Goal: Task Accomplishment & Management: Use online tool/utility

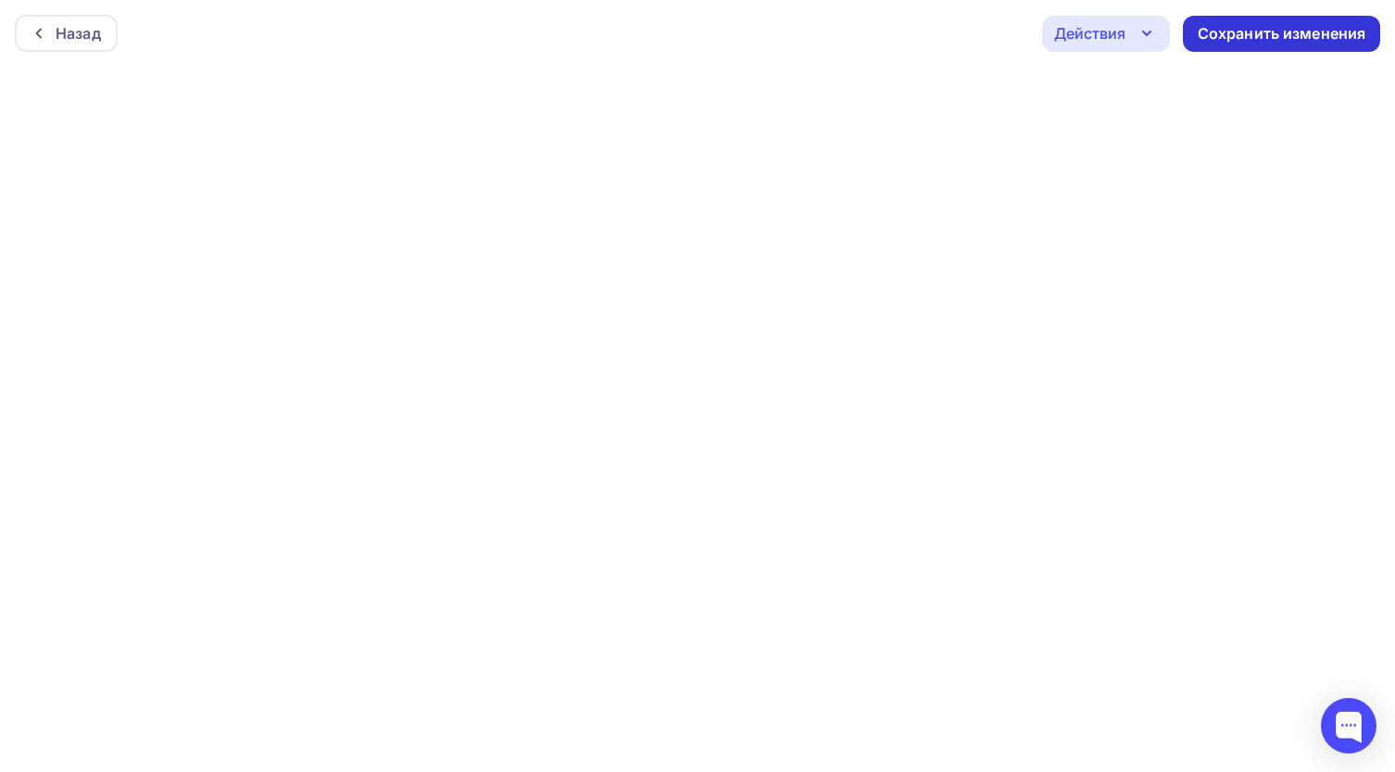
click at [1233, 40] on div "Сохранить изменения" at bounding box center [1282, 33] width 169 height 21
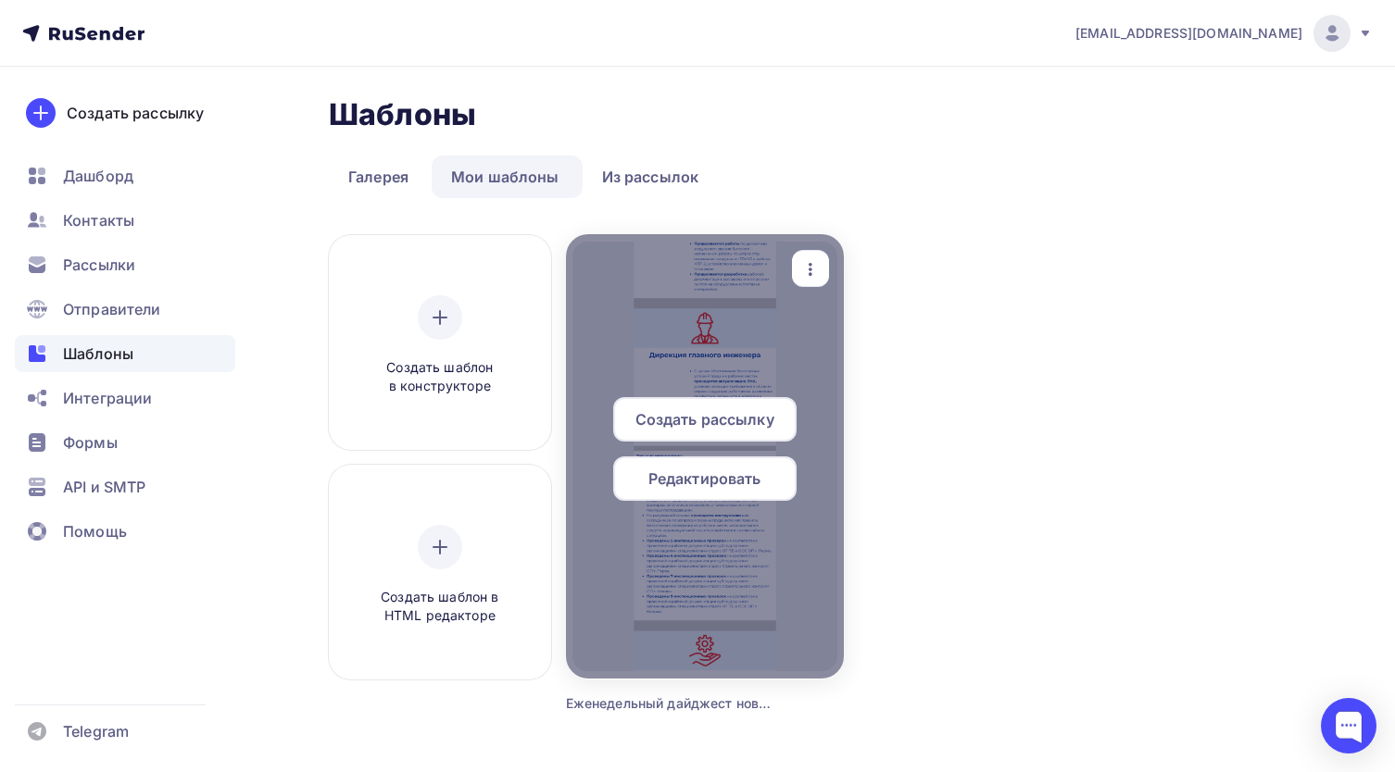
click at [652, 356] on div at bounding box center [705, 456] width 278 height 445
click at [716, 474] on span "Редактировать" at bounding box center [704, 479] width 113 height 22
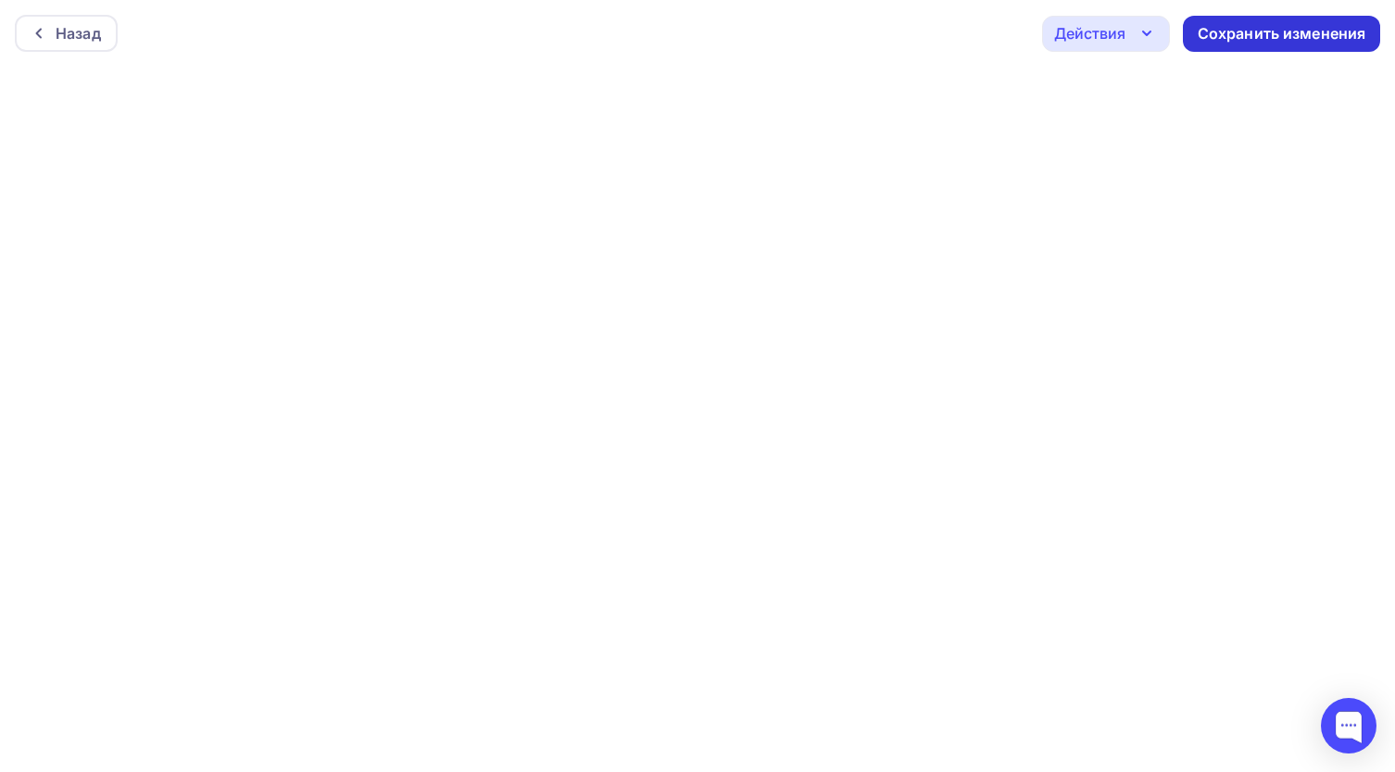
click at [1298, 31] on div "Сохранить изменения" at bounding box center [1282, 33] width 169 height 21
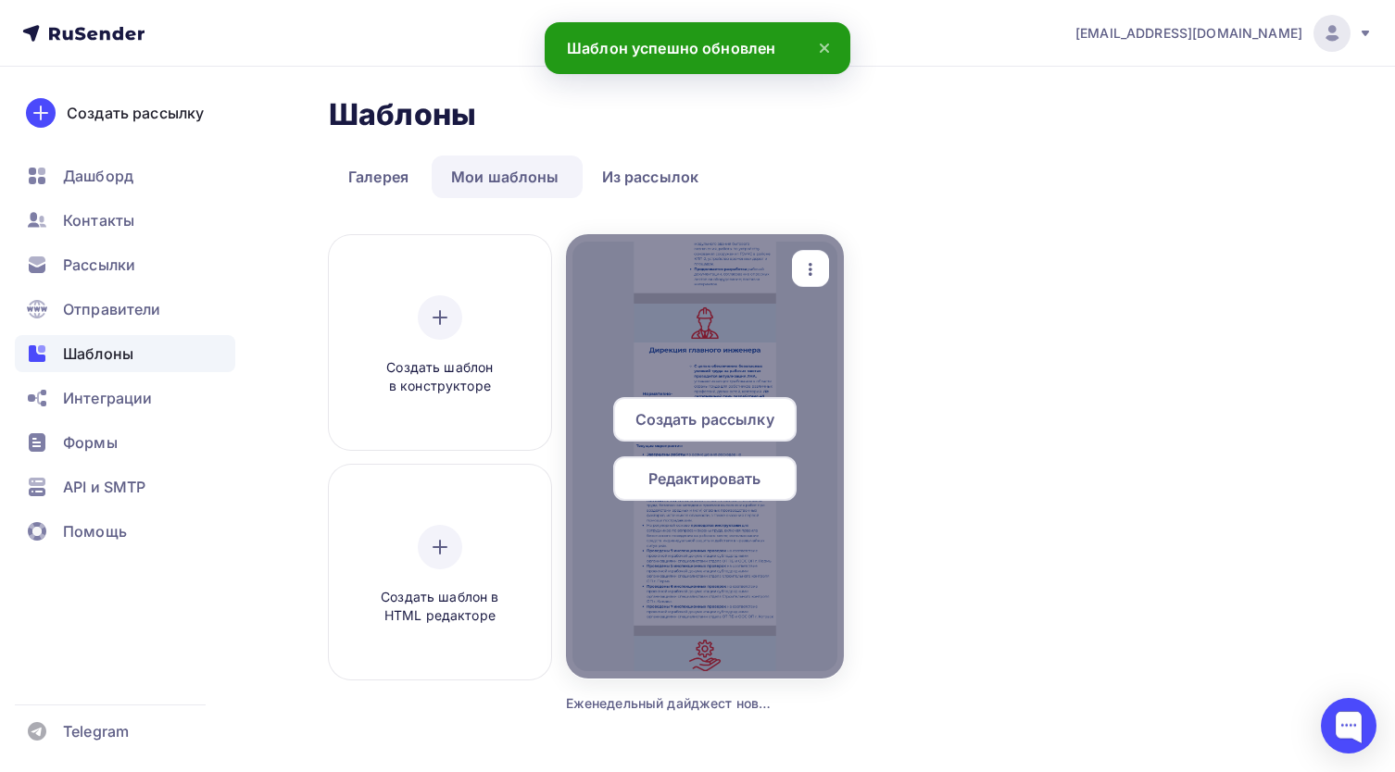
click at [737, 478] on span "Редактировать" at bounding box center [704, 479] width 113 height 22
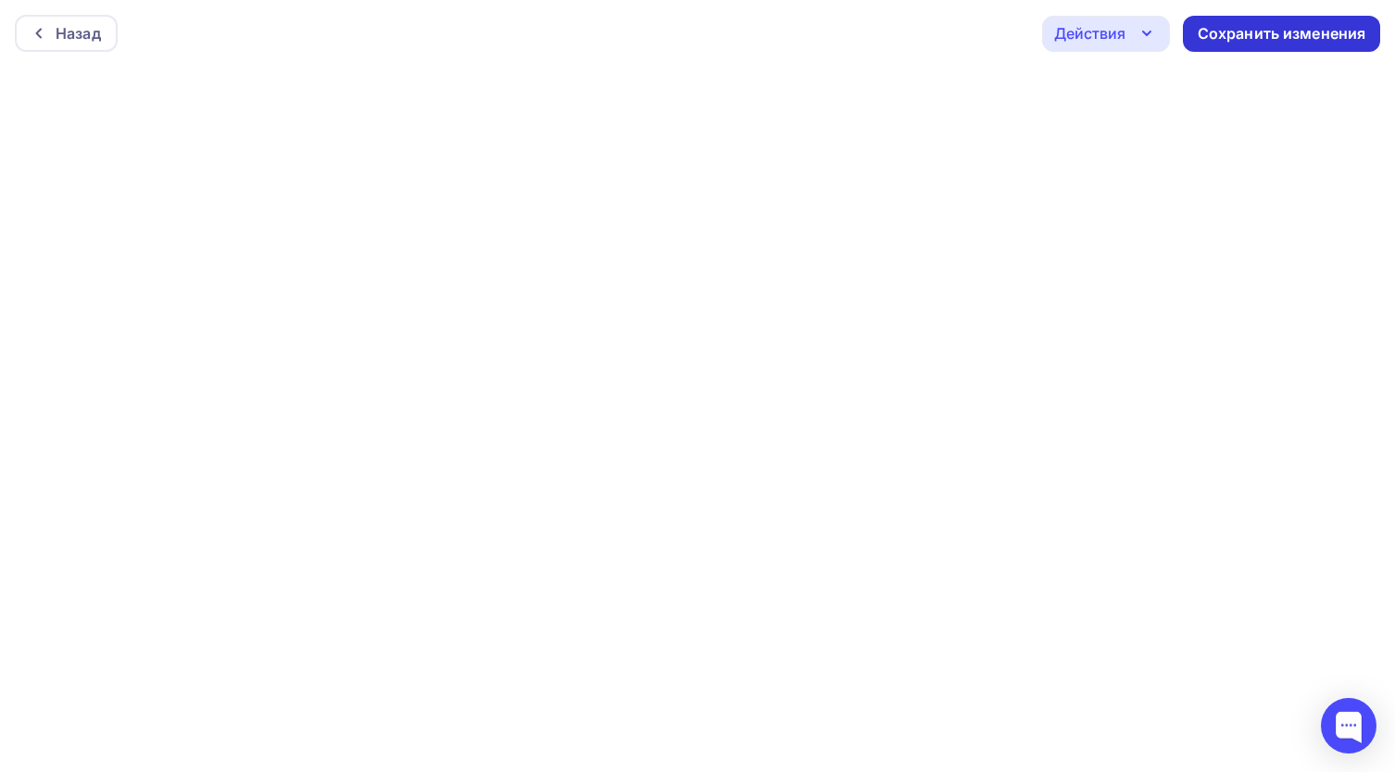
click at [1240, 22] on div "Сохранить изменения" at bounding box center [1281, 34] width 197 height 36
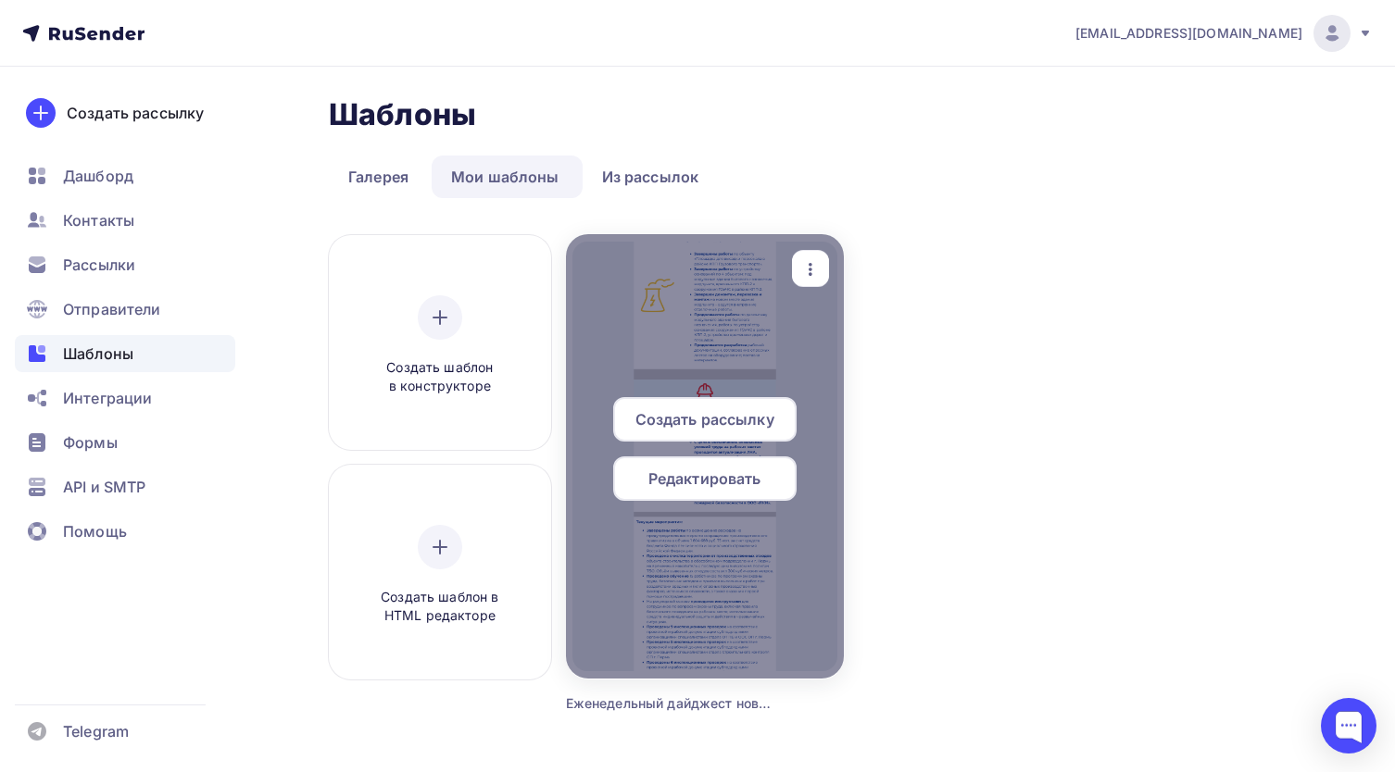
click at [675, 483] on span "Редактировать" at bounding box center [704, 479] width 113 height 22
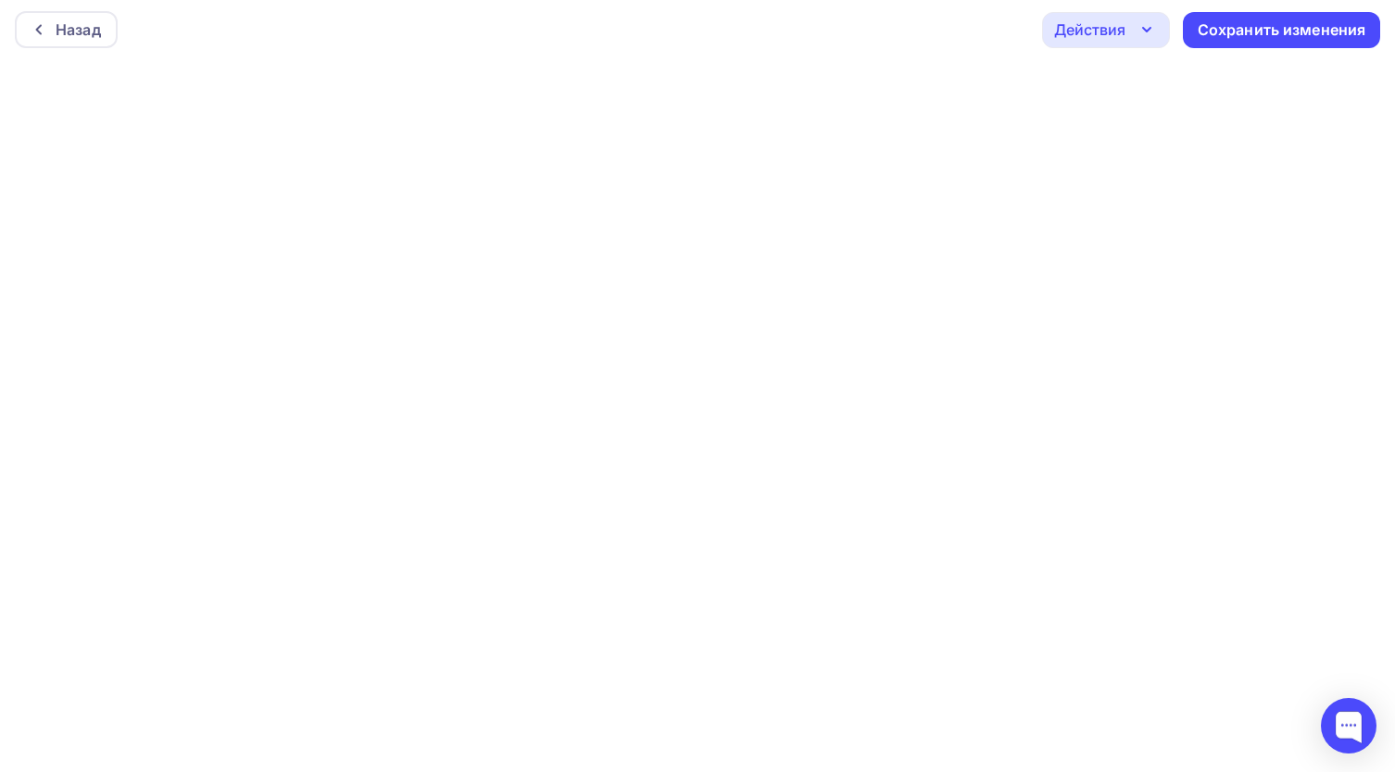
scroll to position [5, 0]
click at [1298, 27] on div "Сохранить изменения" at bounding box center [1282, 29] width 169 height 21
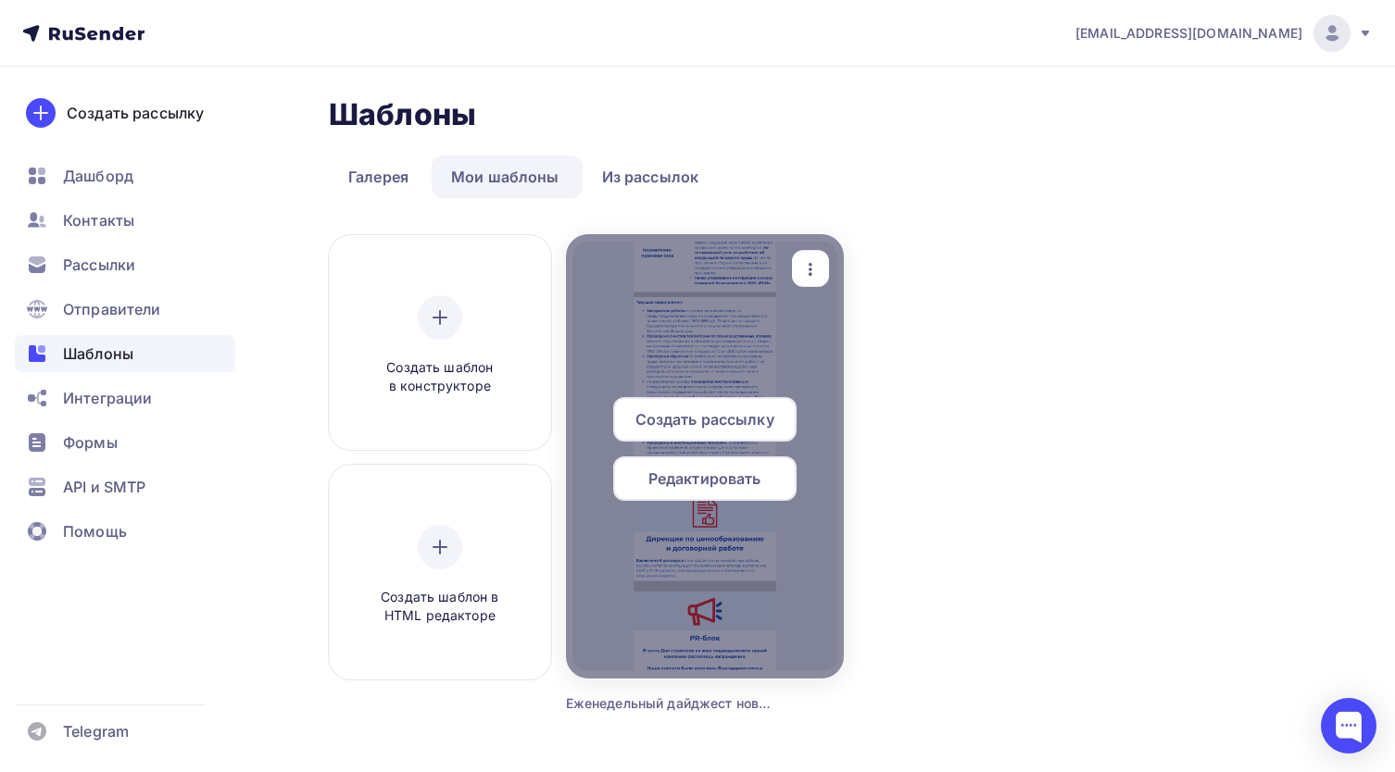
click at [753, 476] on span "Редактировать" at bounding box center [704, 479] width 113 height 22
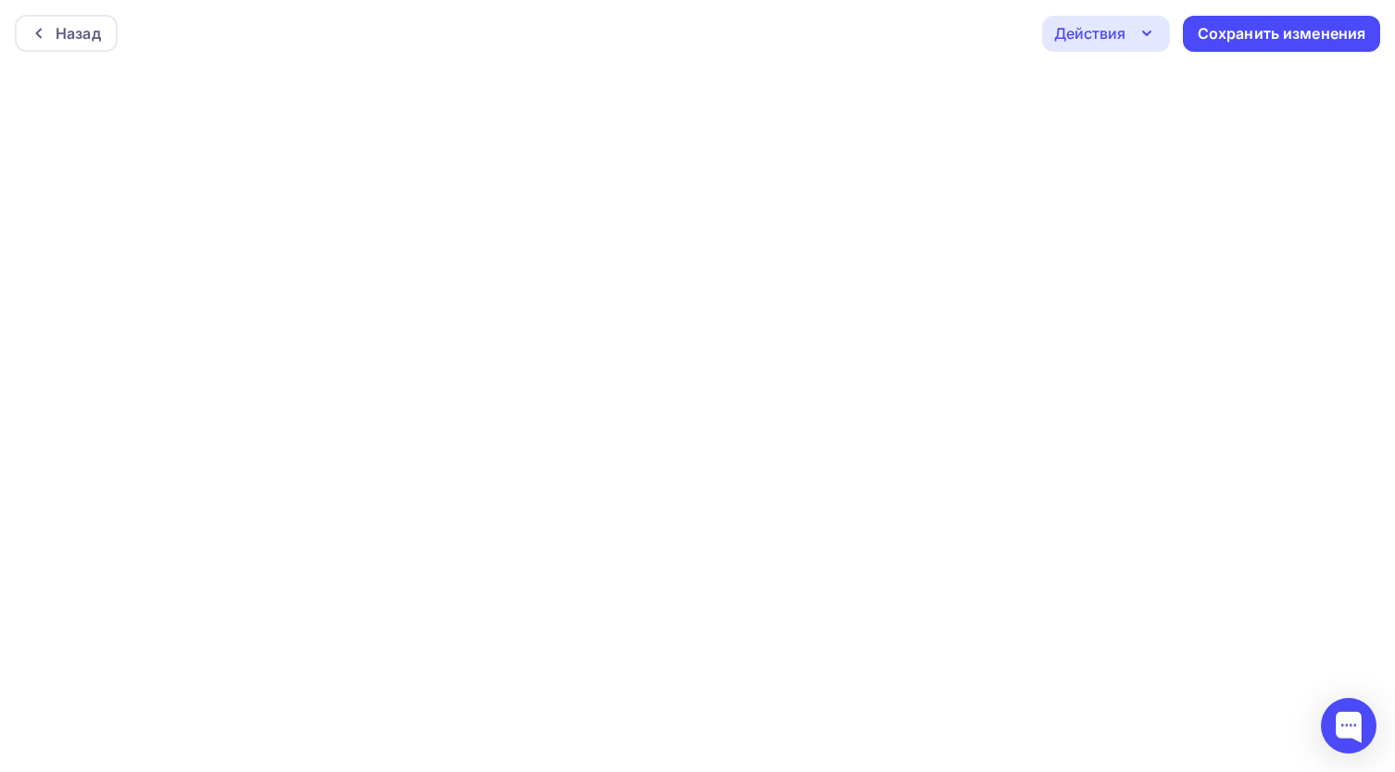
click at [1146, 38] on icon "button" at bounding box center [1146, 33] width 22 height 22
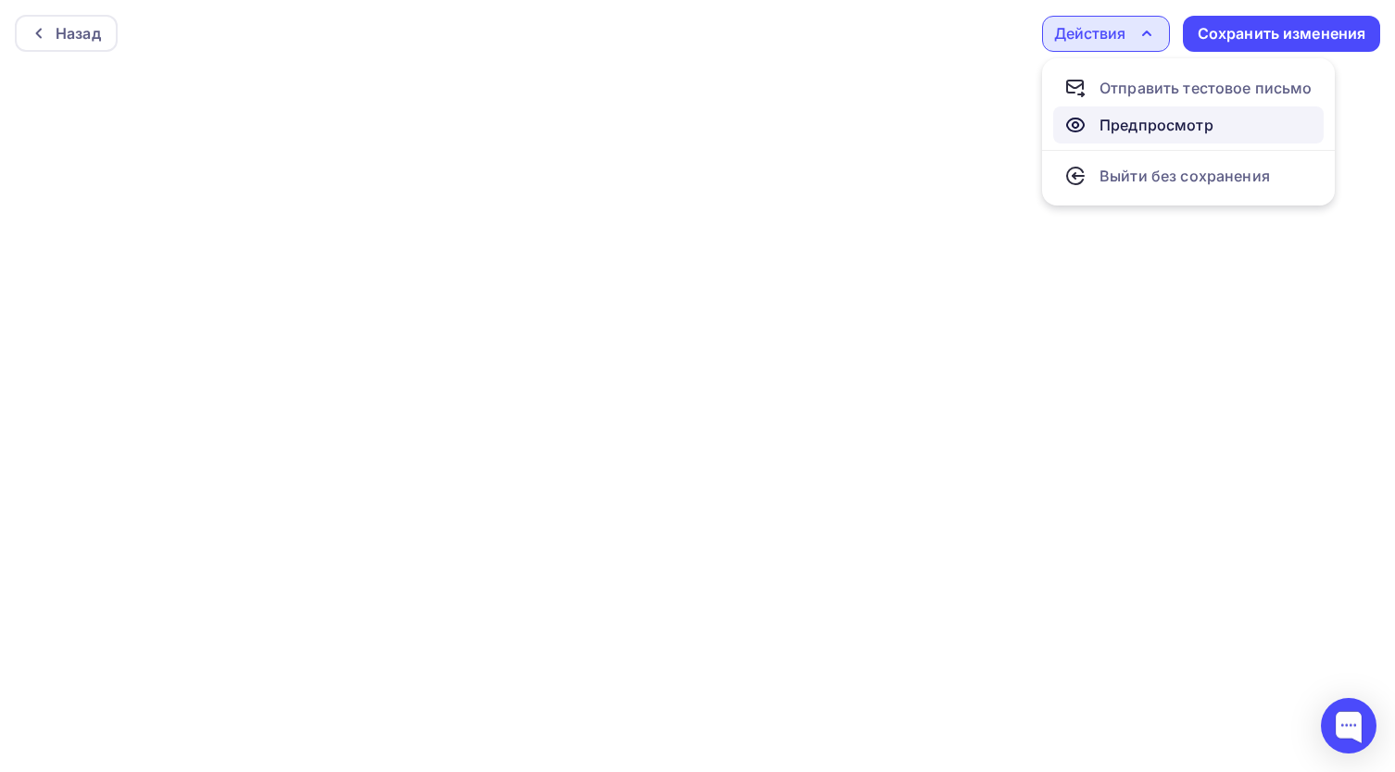
click at [1138, 118] on div "Предпросмотр" at bounding box center [1156, 125] width 114 height 22
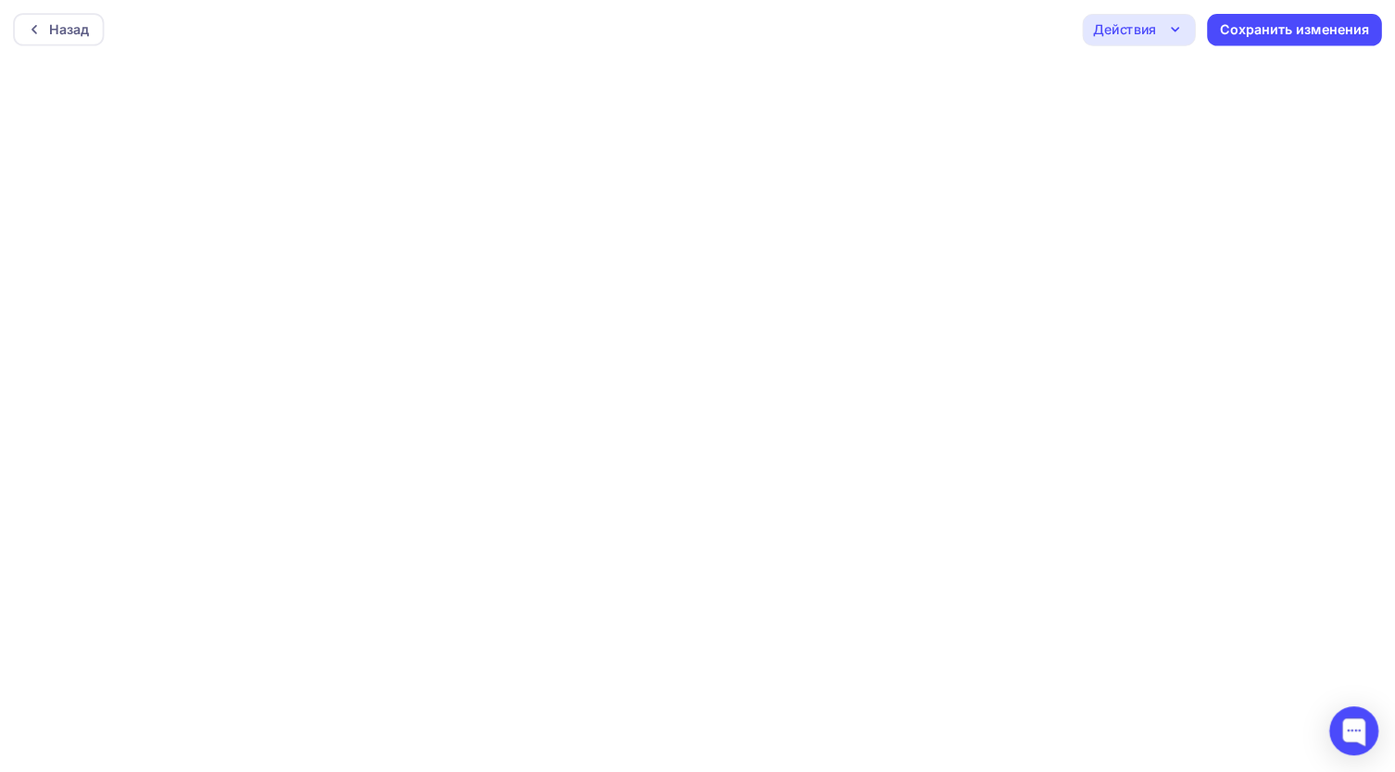
scroll to position [5, 0]
